Goal: Information Seeking & Learning: Learn about a topic

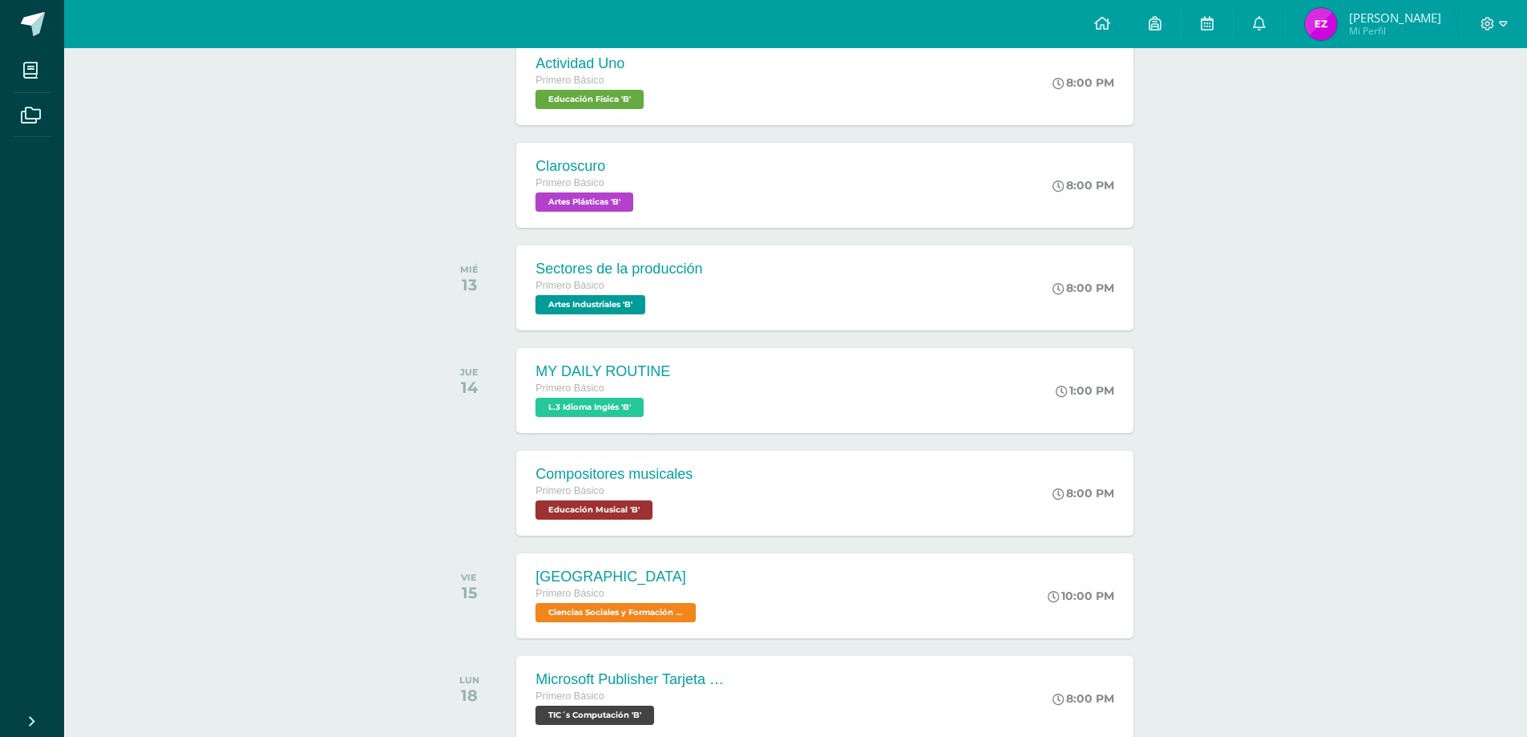
scroll to position [38, 0]
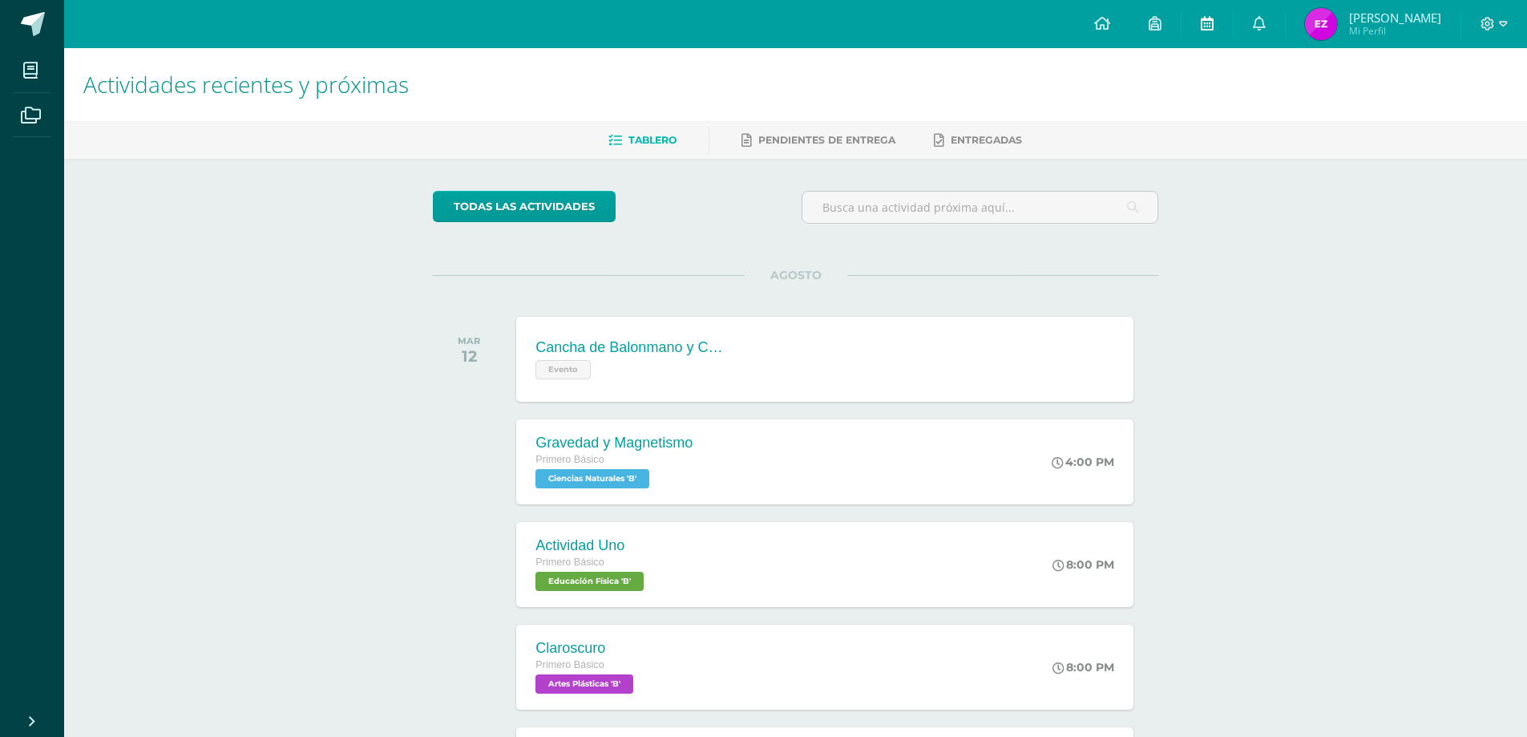
click at [1233, 40] on link at bounding box center [1207, 24] width 51 height 48
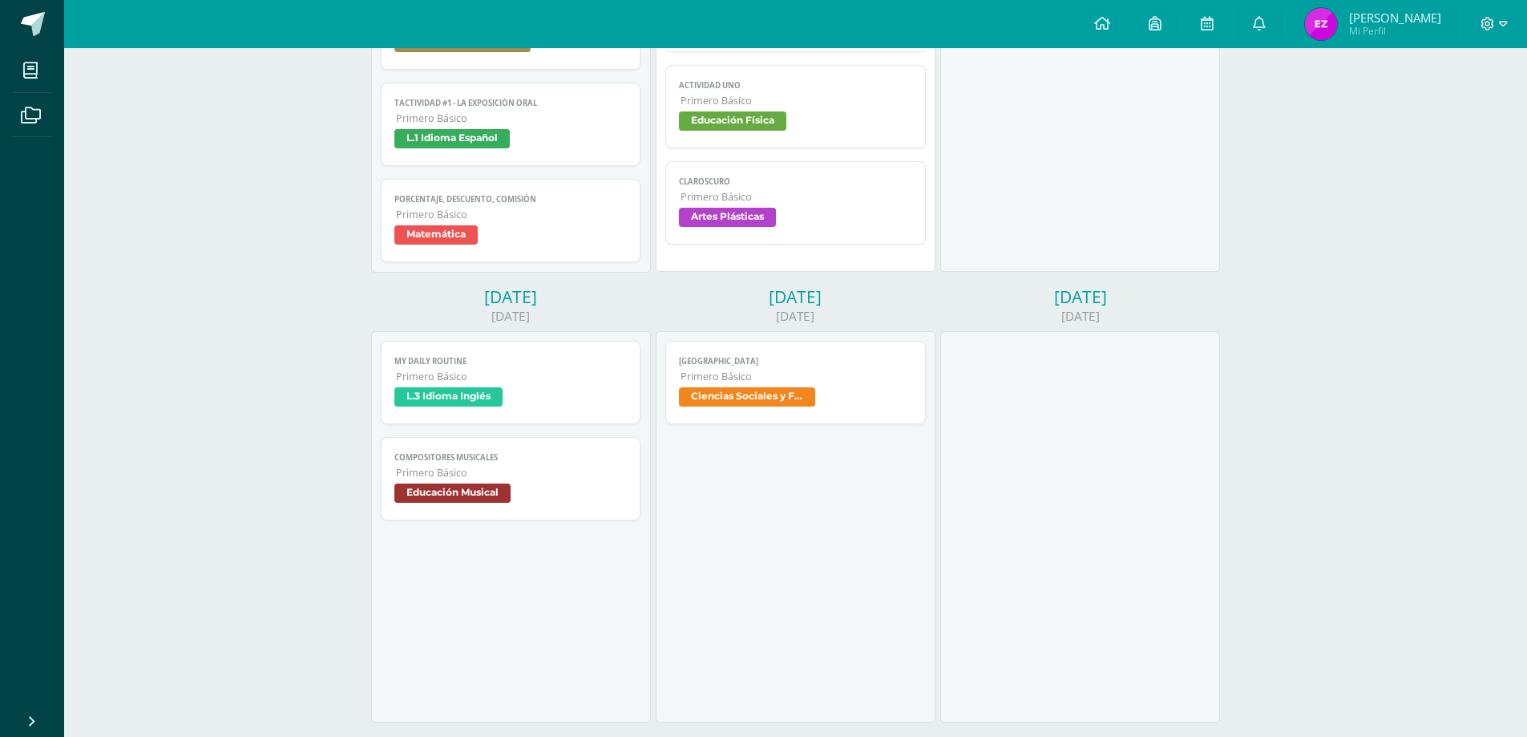
scroll to position [481, 0]
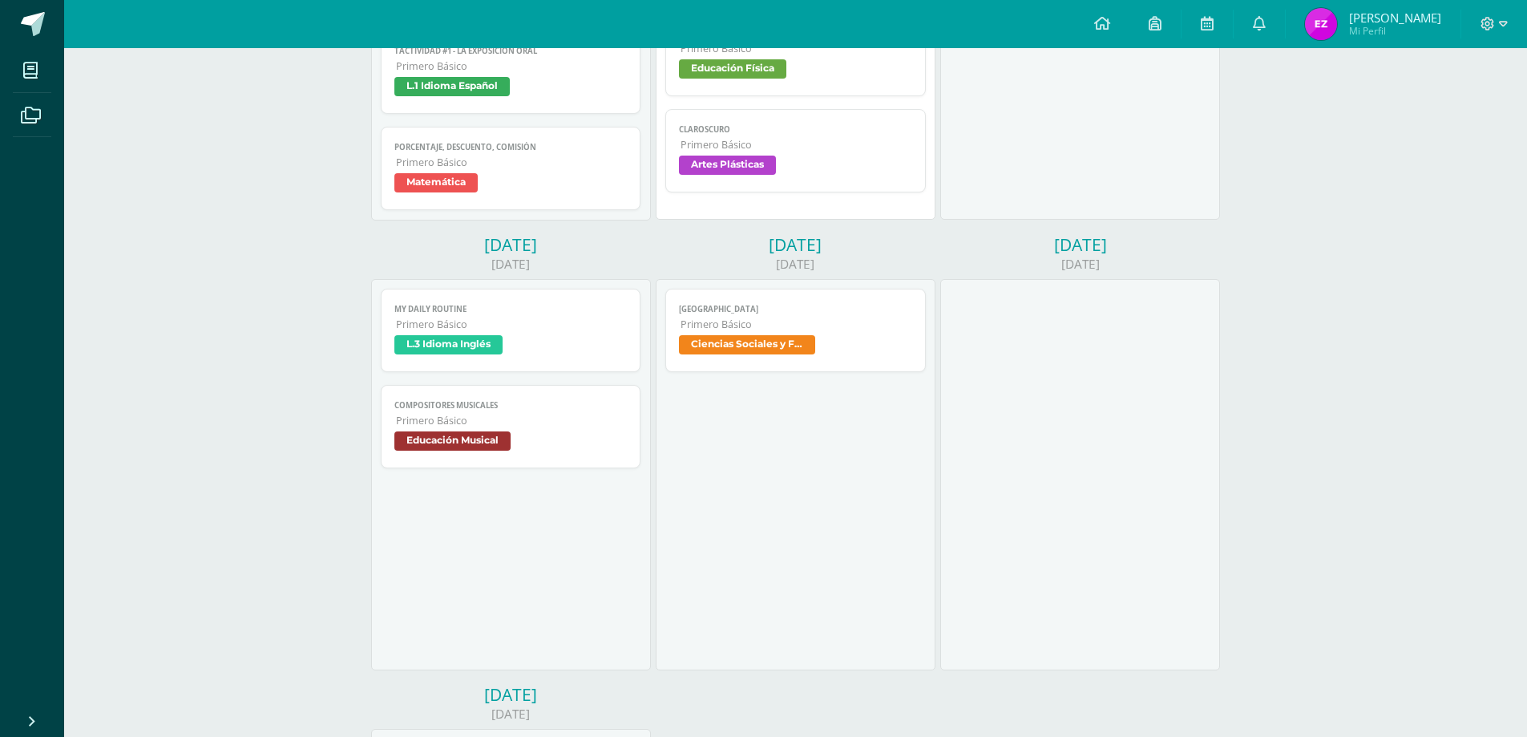
click at [497, 335] on span "L.3 Idioma Inglés" at bounding box center [448, 344] width 108 height 19
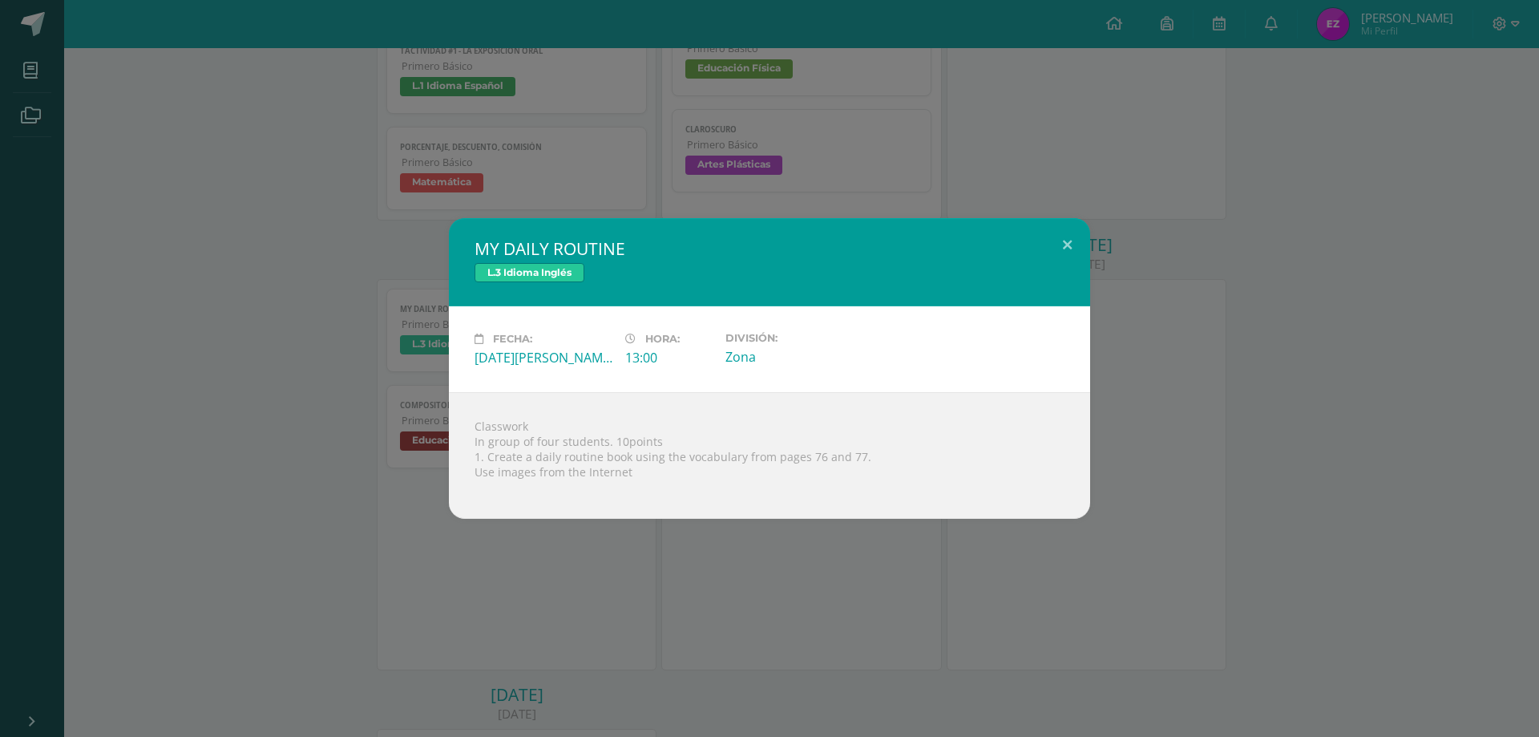
click at [331, 339] on div "MY DAILY ROUTINE L.3 Idioma Inglés Fecha: Jueves 14 de Agosto Hora: 13:00 Divis…" at bounding box center [769, 368] width 1526 height 301
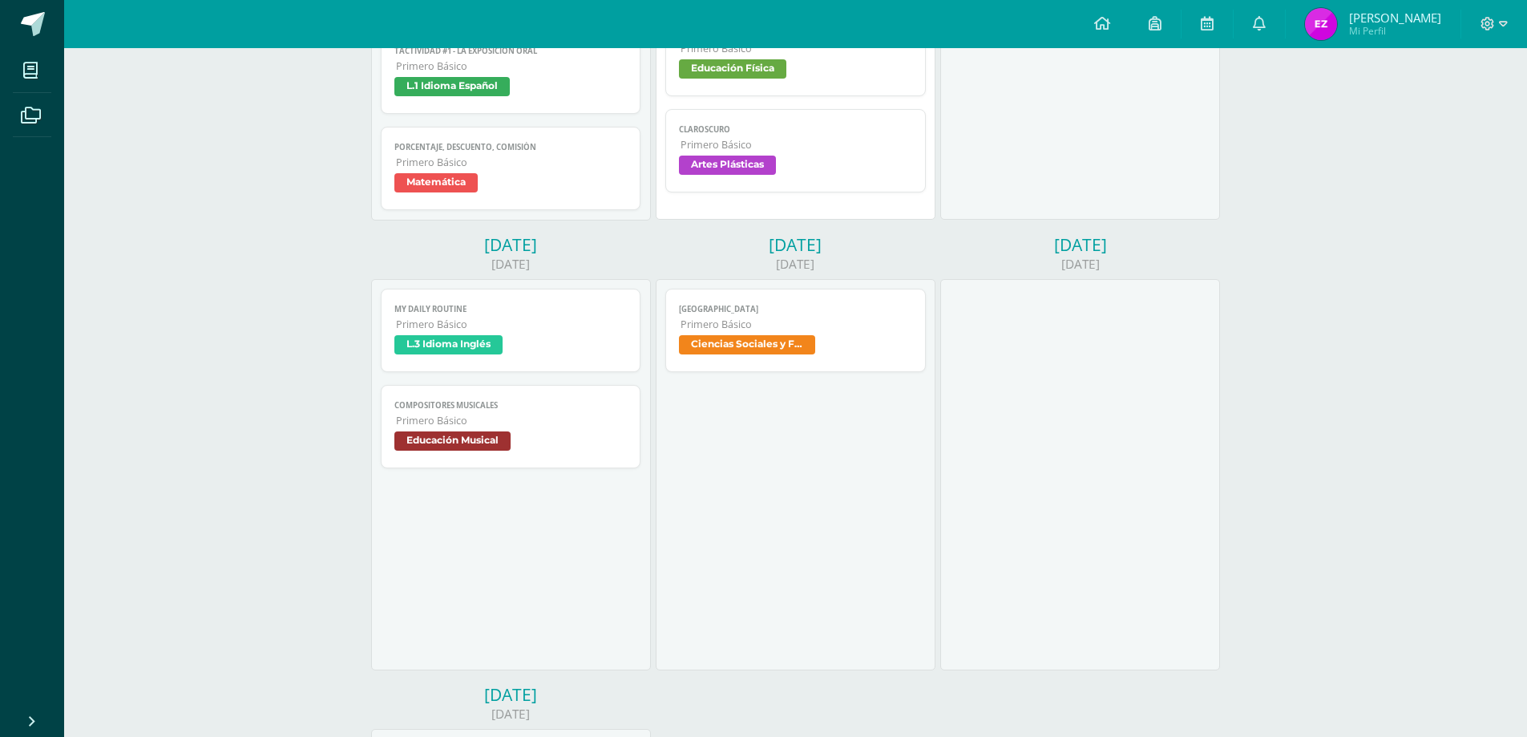
click at [420, 330] on span "Primero Básico" at bounding box center [512, 324] width 232 height 14
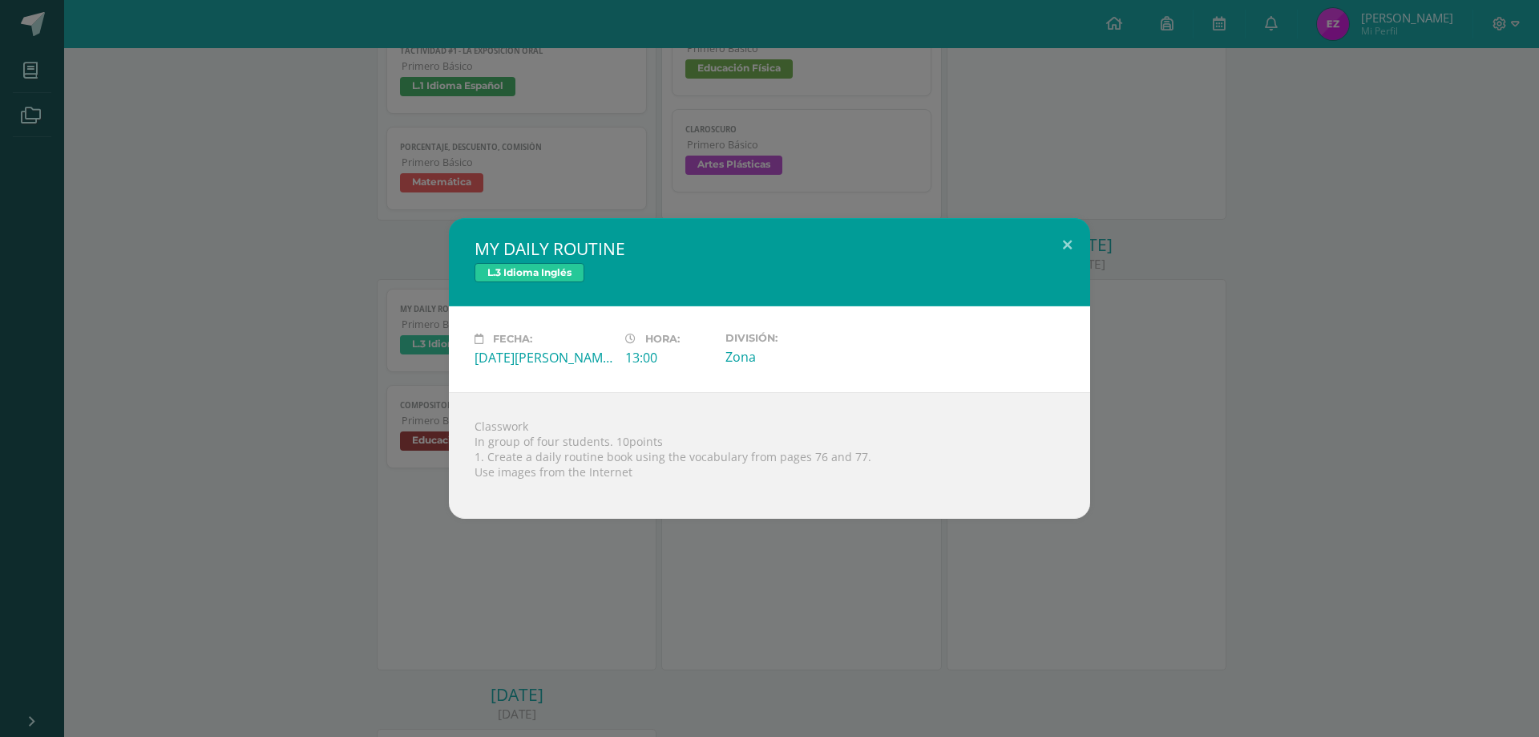
click at [420, 330] on div "MY DAILY ROUTINE L.3 Idioma Inglés Fecha: Jueves 14 de Agosto Hora: 13:00 Divis…" at bounding box center [769, 368] width 1526 height 301
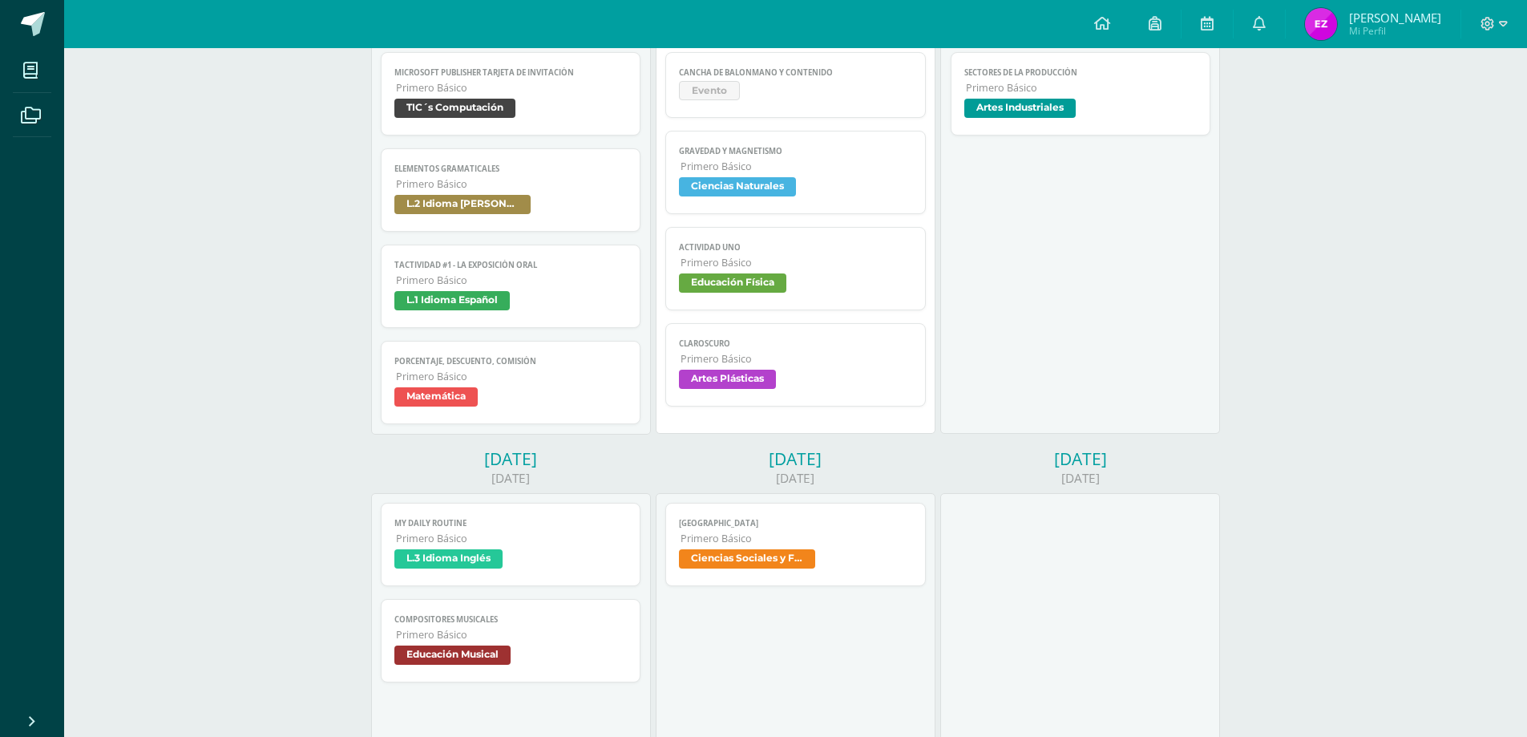
scroll to position [0, 0]
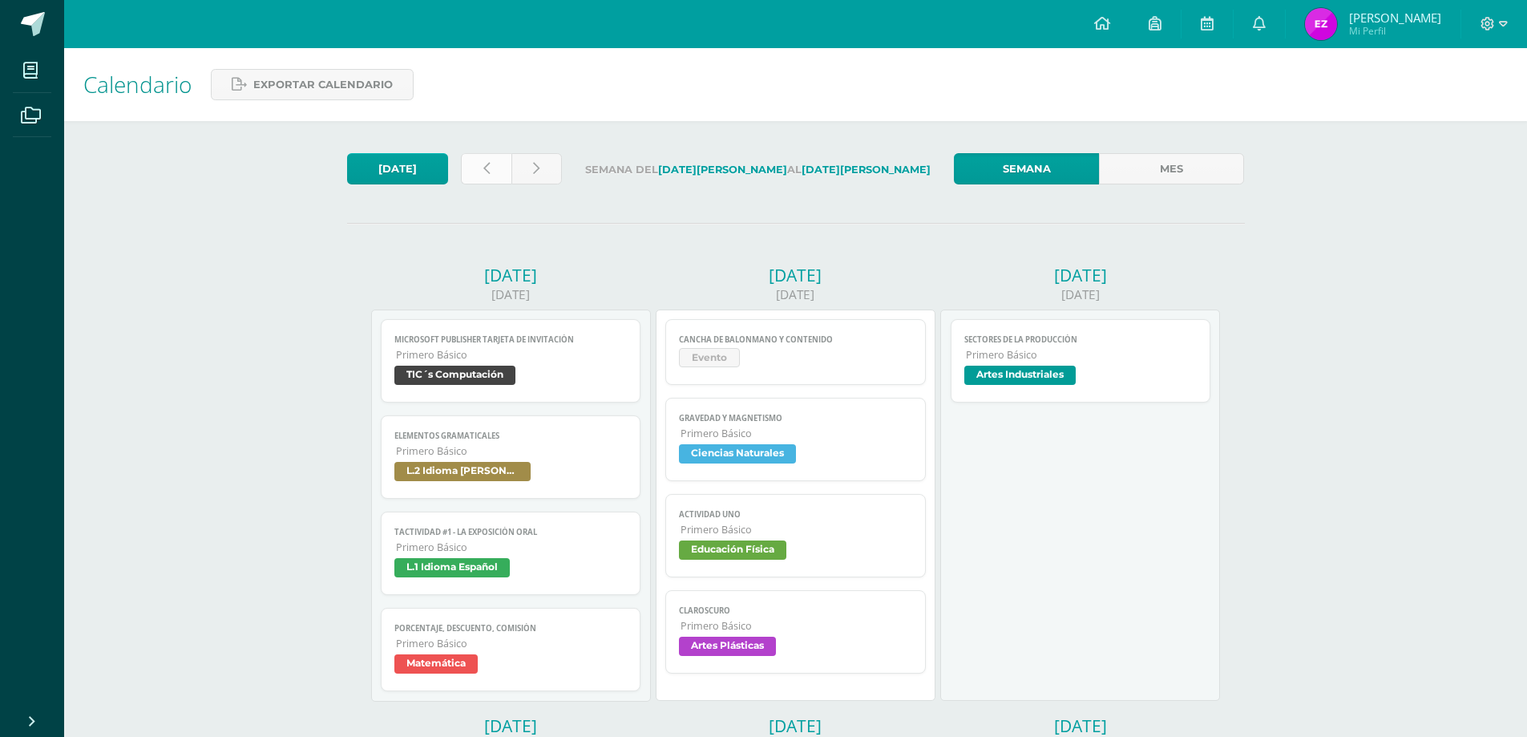
click at [472, 167] on link at bounding box center [486, 168] width 51 height 31
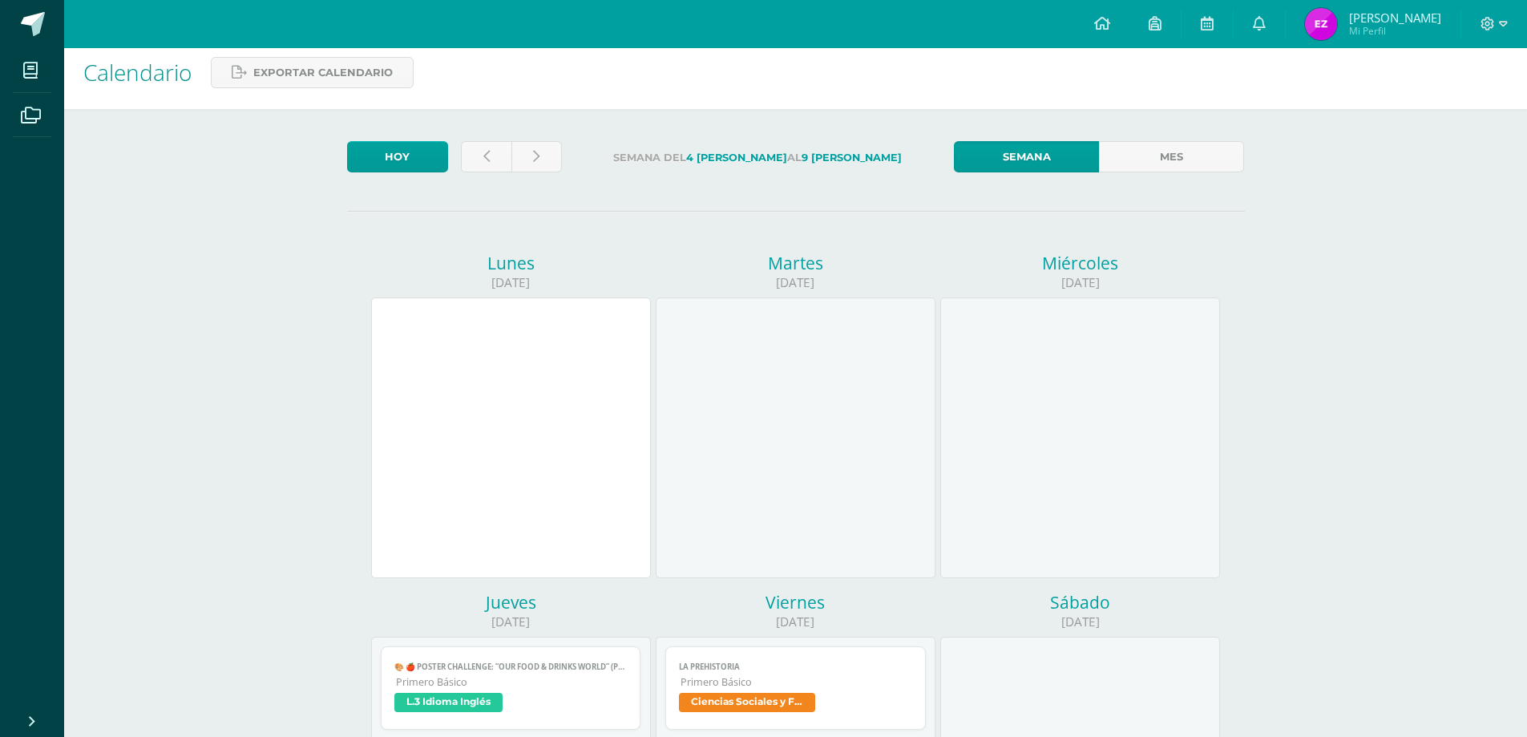
scroll to position [241, 0]
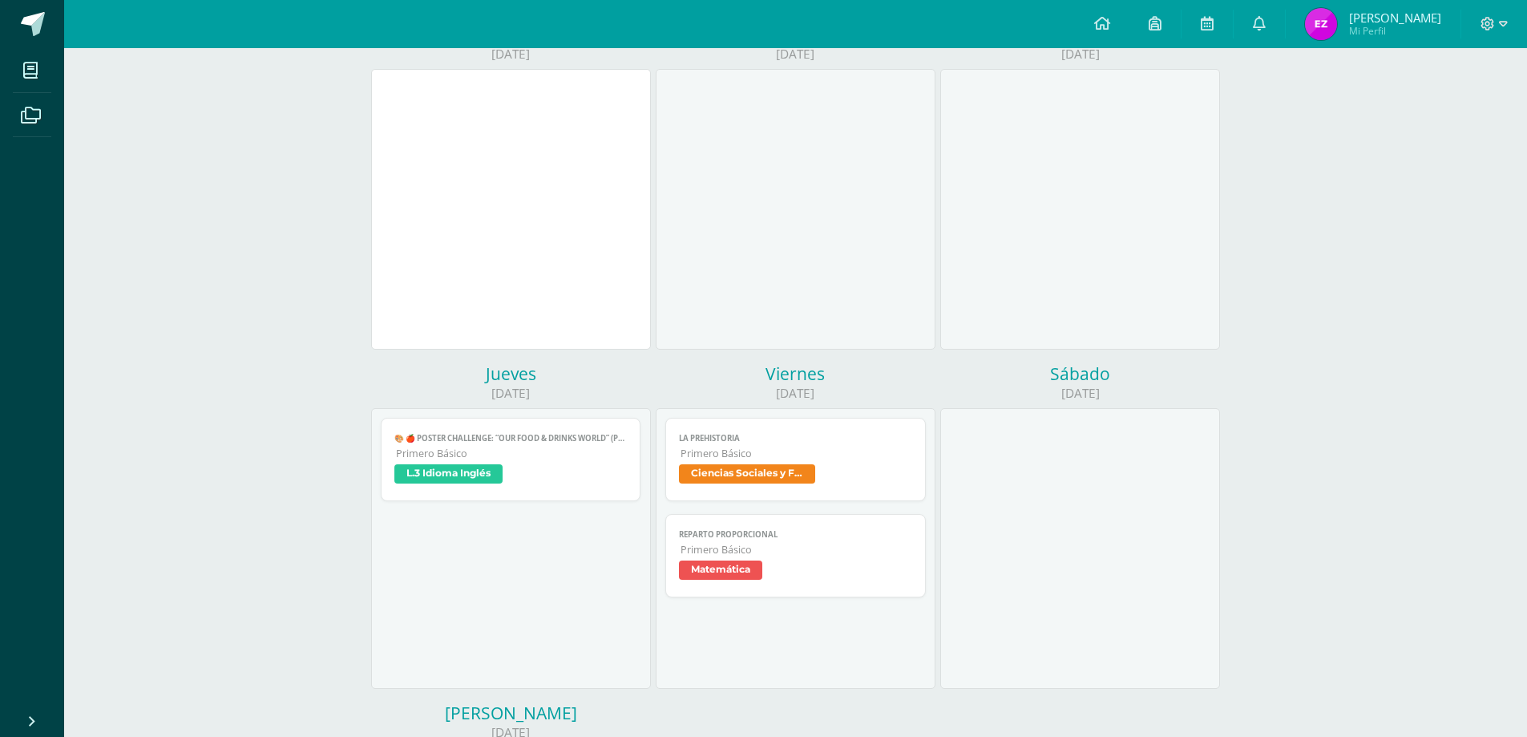
click at [492, 445] on link "🎨 🍎 Poster Challenge: “Our Food & Drinks World” (page 123) Primero Básico L.3 I…" at bounding box center [511, 459] width 261 height 83
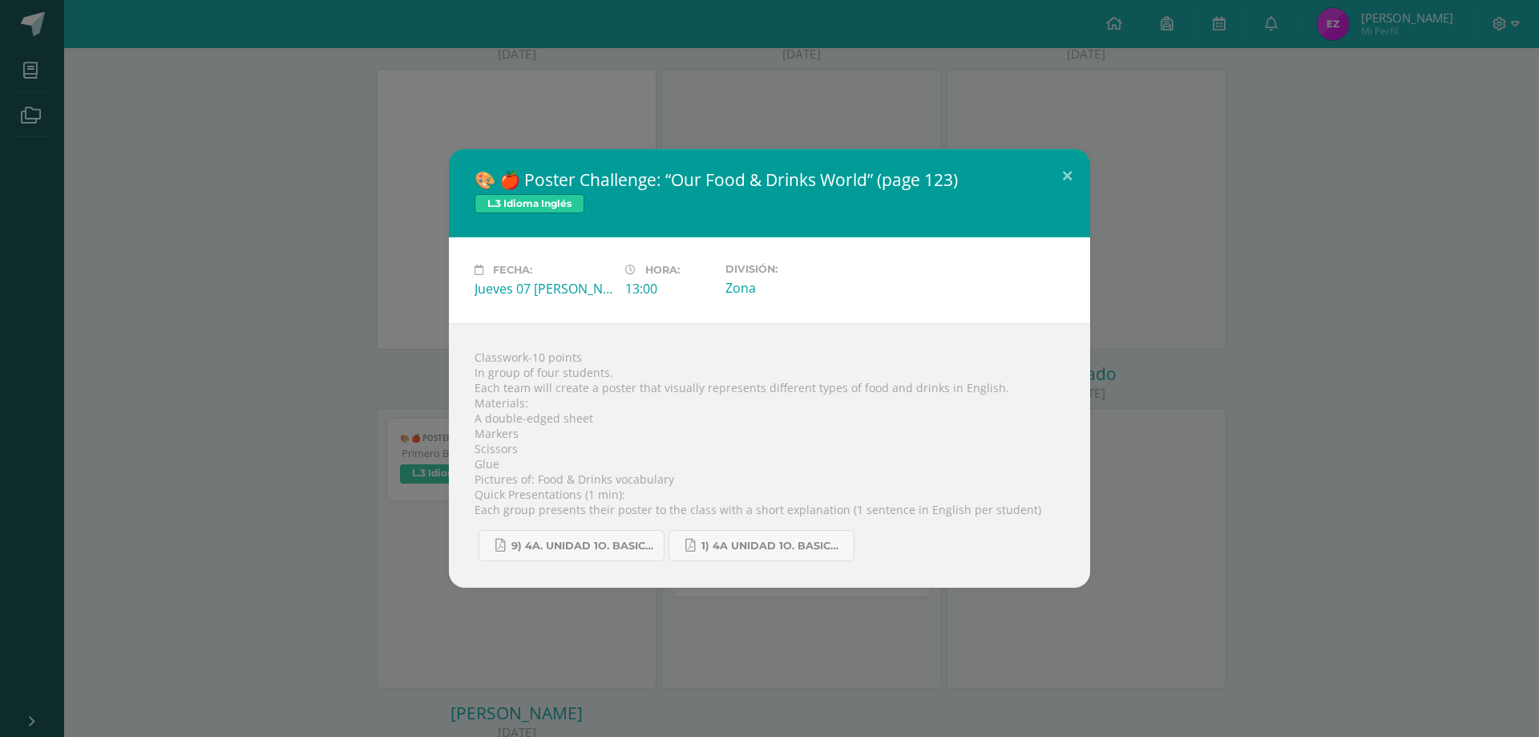
click at [1278, 385] on div "🎨 🍎 Poster Challenge: “Our Food & Drinks World” (page 123) L.3 Idioma Inglés Fe…" at bounding box center [769, 368] width 1526 height 439
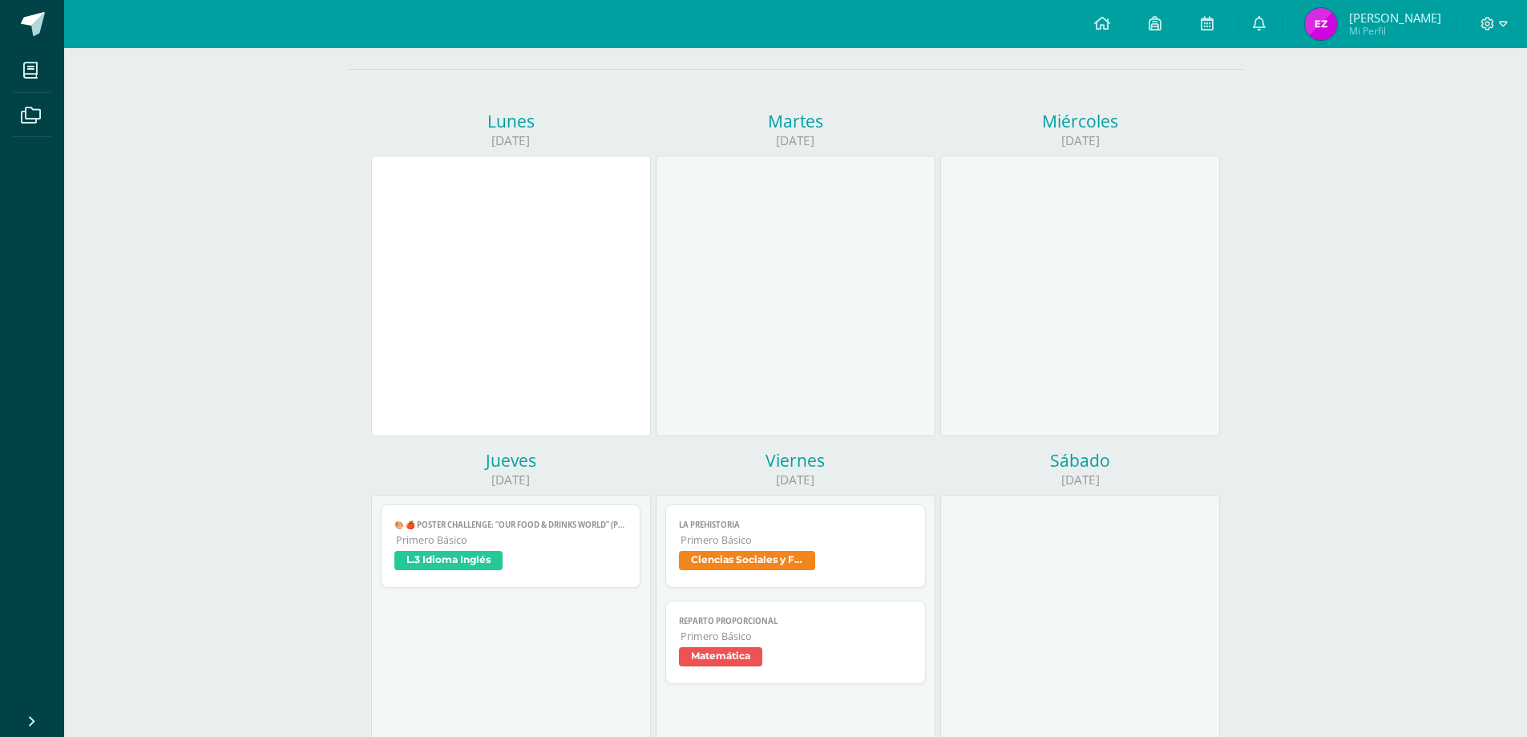
scroll to position [160, 0]
